Goal: Task Accomplishment & Management: Manage account settings

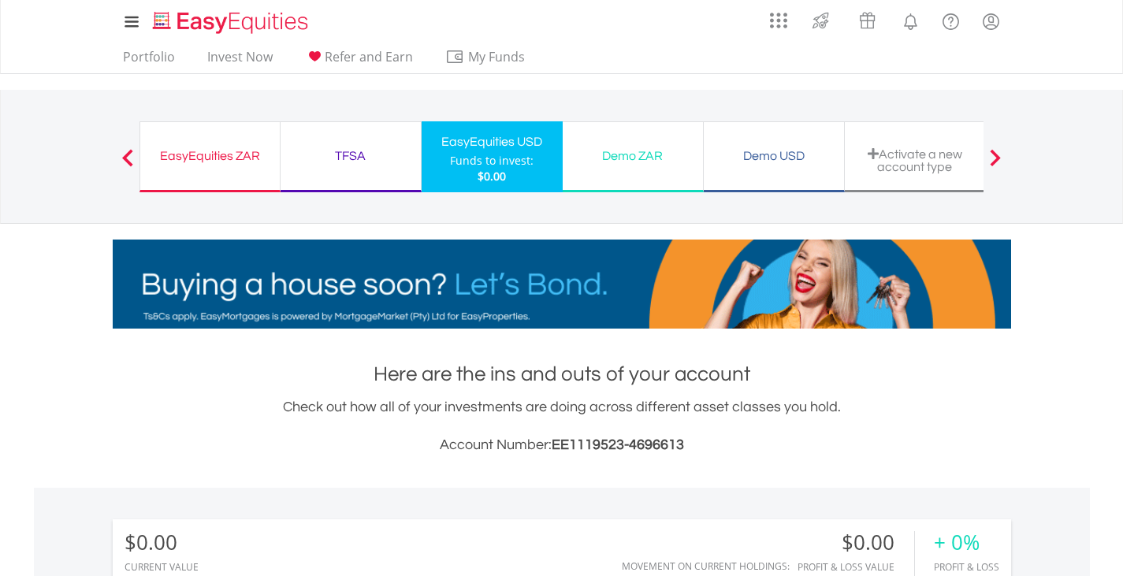
click at [227, 168] on div "EasyEquities ZAR Funds to invest: $0.00" at bounding box center [210, 156] width 141 height 71
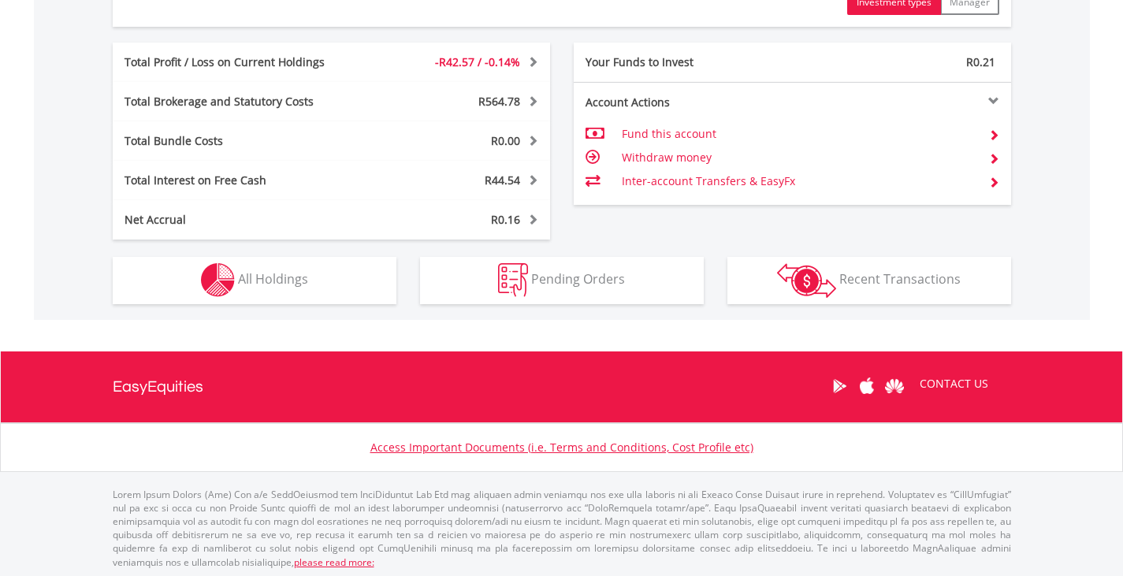
scroll to position [852, 0]
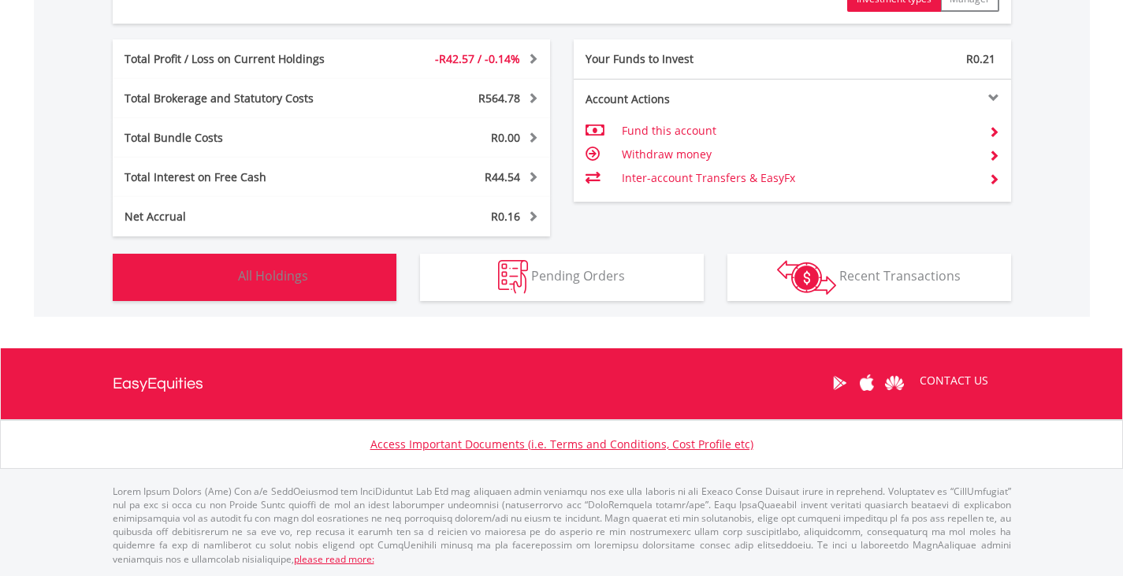
click at [284, 272] on span "All Holdings" at bounding box center [273, 275] width 70 height 17
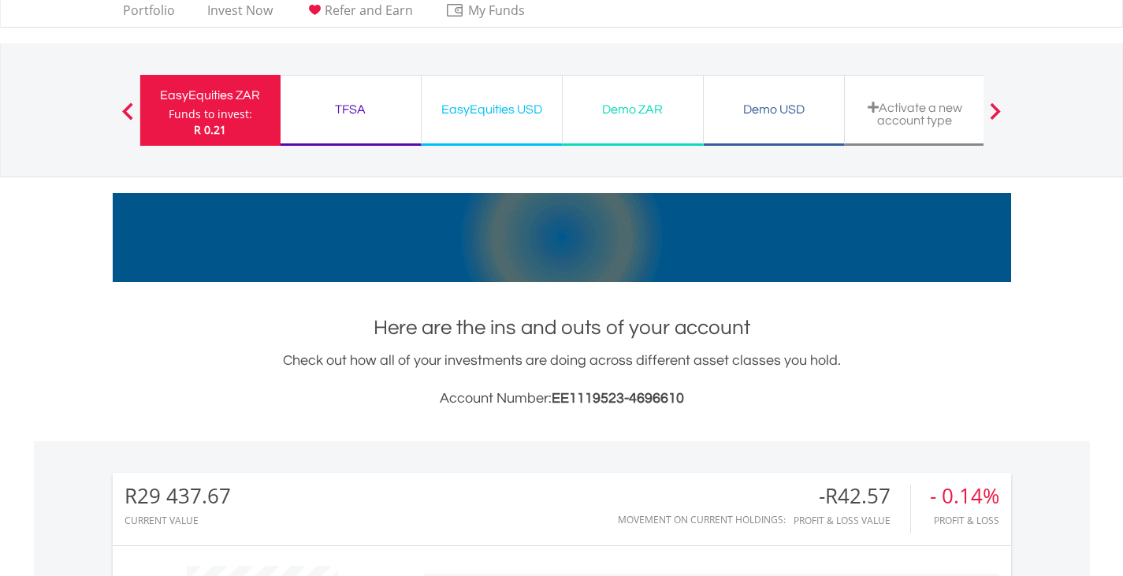
scroll to position [0, 0]
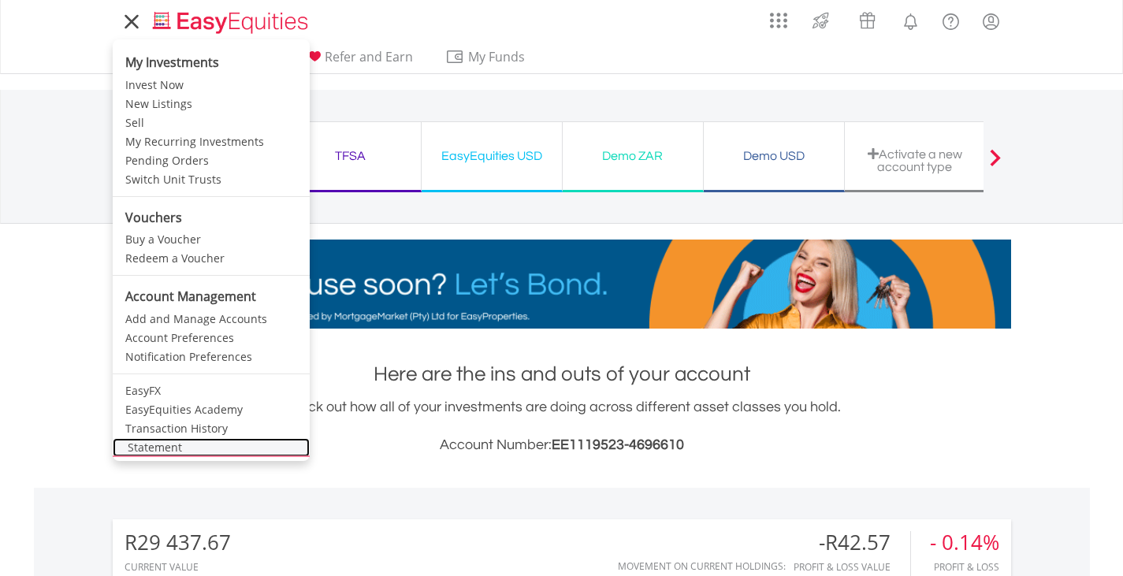
click at [150, 449] on link "Statement" at bounding box center [211, 447] width 197 height 19
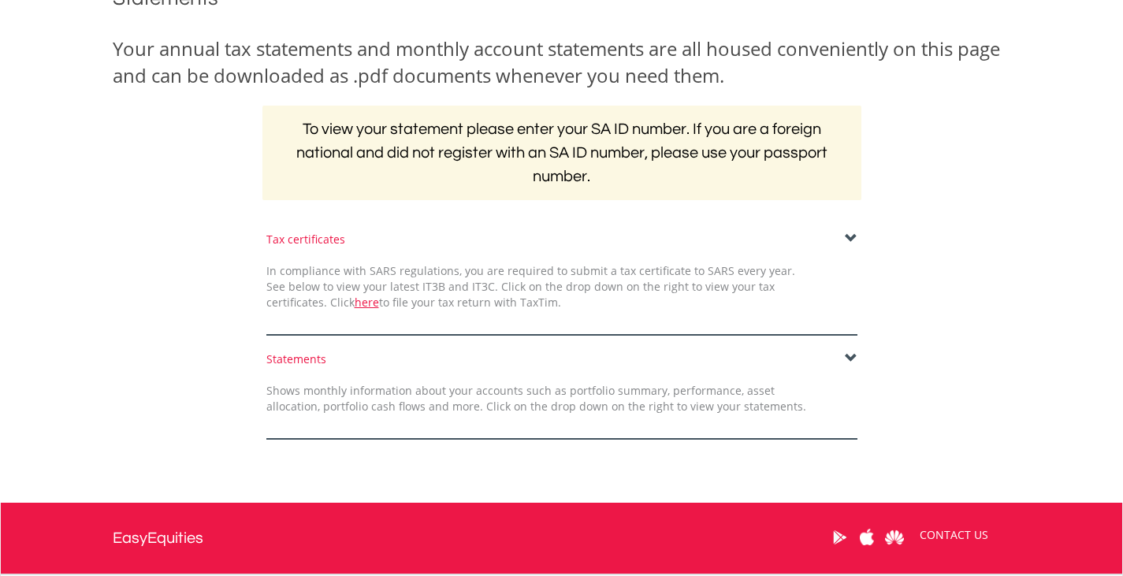
scroll to position [227, 0]
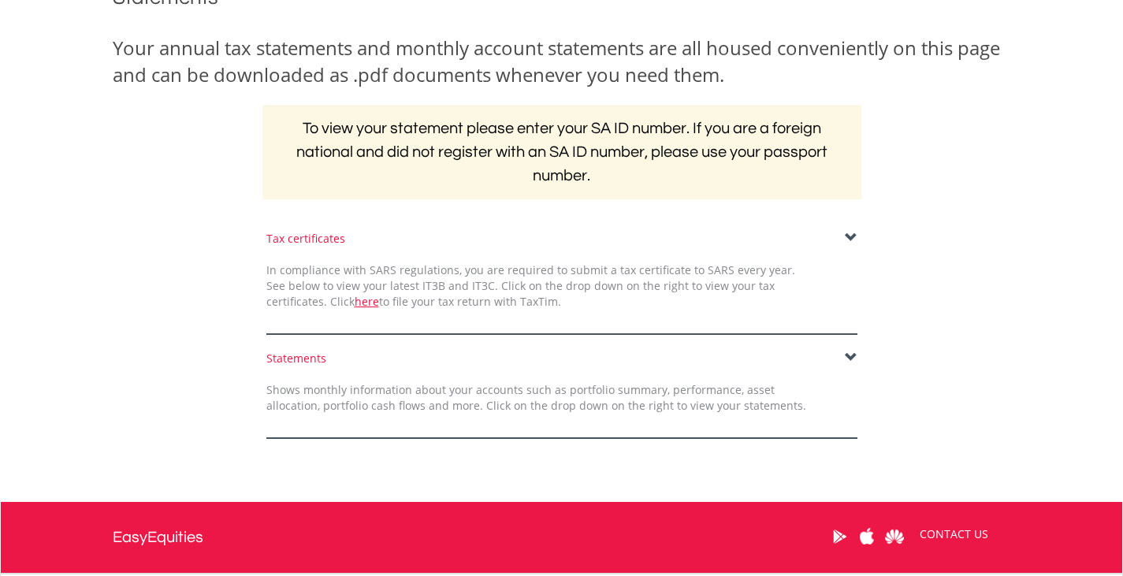
click at [848, 356] on span at bounding box center [851, 358] width 13 height 13
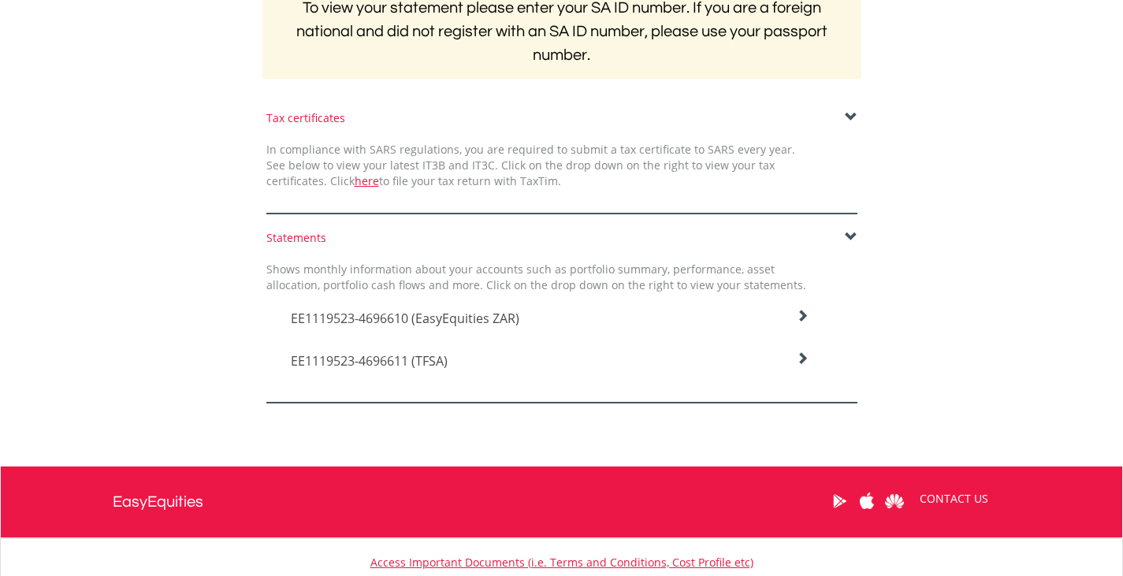
scroll to position [348, 0]
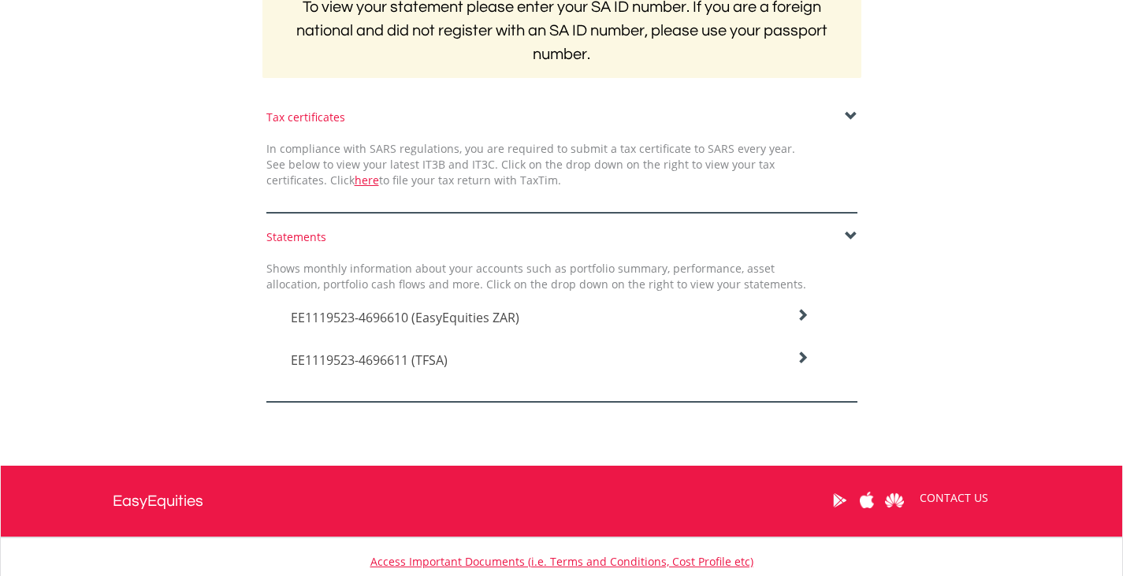
click at [804, 317] on icon at bounding box center [802, 315] width 13 height 13
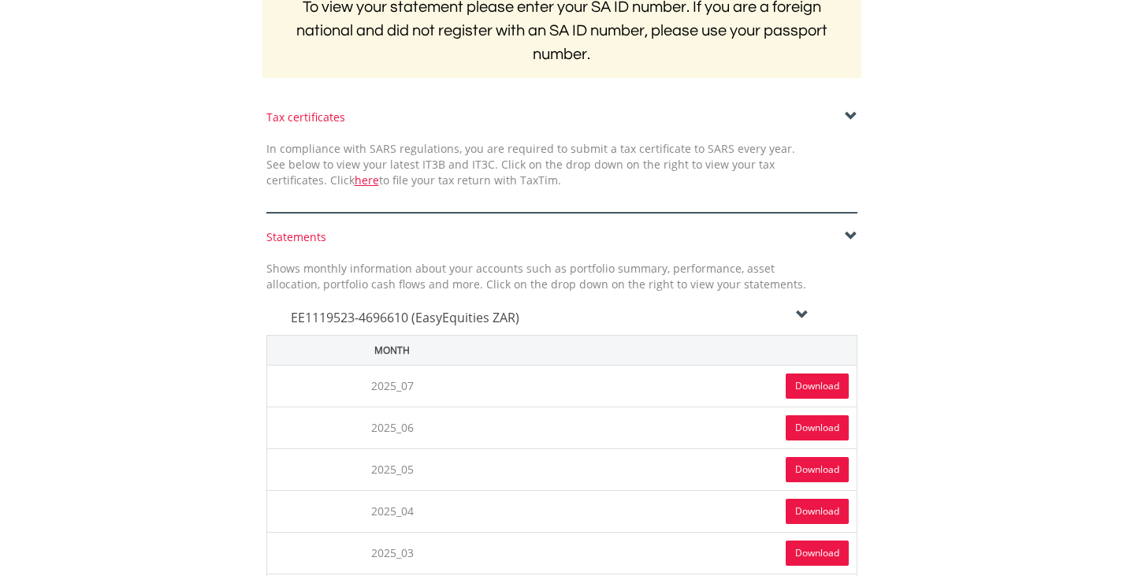
click at [810, 386] on link "Download" at bounding box center [817, 386] width 63 height 25
